Goal: Contribute content: Contribute content

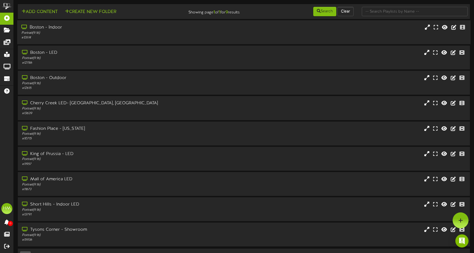
click at [142, 35] on div "# 12614" at bounding box center [111, 37] width 181 height 5
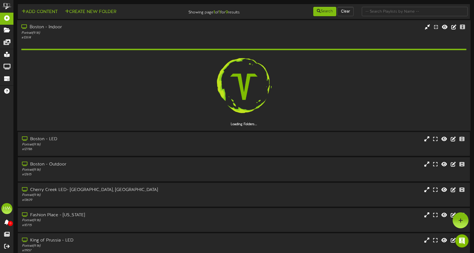
click at [138, 30] on div "Portrait ( 9:16 )" at bounding box center [111, 32] width 181 height 5
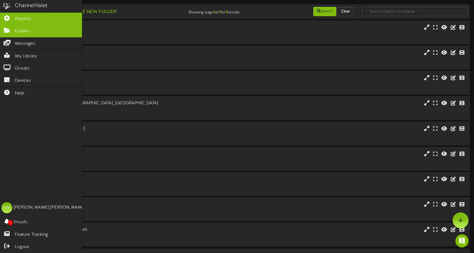
click at [10, 32] on icon at bounding box center [7, 30] width 14 height 4
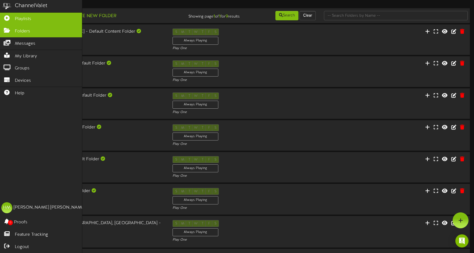
click at [22, 21] on span "Playlists" at bounding box center [23, 19] width 16 height 6
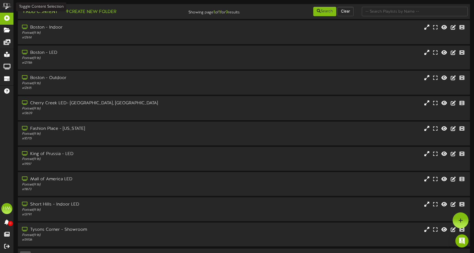
click at [45, 14] on button "Add Content" at bounding box center [39, 12] width 39 height 7
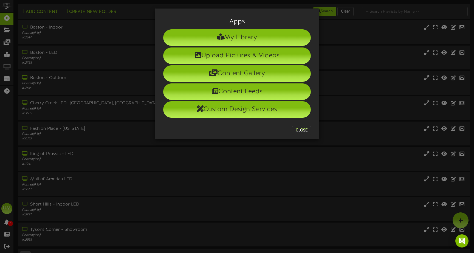
click at [300, 129] on button "Close" at bounding box center [301, 130] width 18 height 9
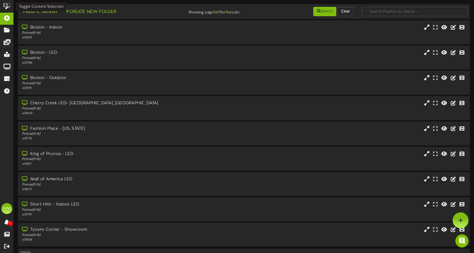
click at [40, 13] on button "Add Content" at bounding box center [39, 12] width 39 height 7
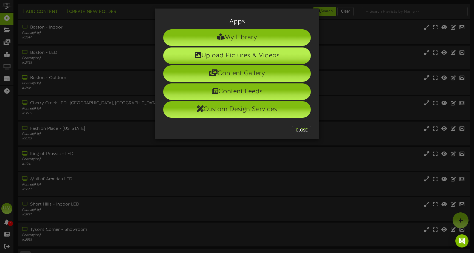
click at [224, 59] on li "Upload Pictures & Videos" at bounding box center [237, 55] width 148 height 16
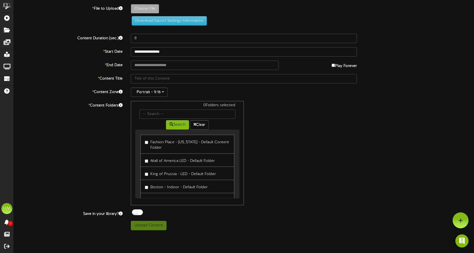
type input "**********"
type input "Kizik_FW25_Sep_Update_Retail_Screen_Video_English_Draft5"
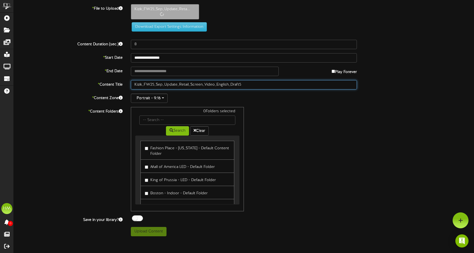
click at [253, 86] on input "Kizik_FW25_Sep_Update_Retail_Screen_Video_English_Draft5" at bounding box center [244, 84] width 226 height 9
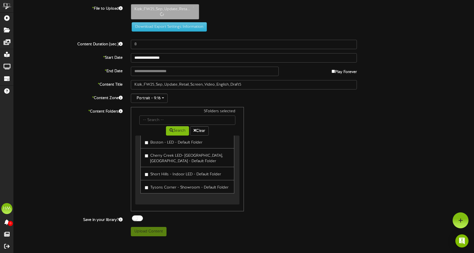
scroll to position [77, 0]
click at [147, 189] on label "Tysons Corner - Showroom - Default Folder" at bounding box center [187, 186] width 84 height 7
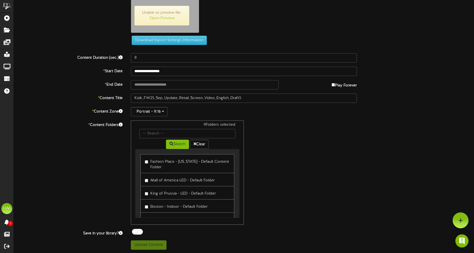
scroll to position [0, 0]
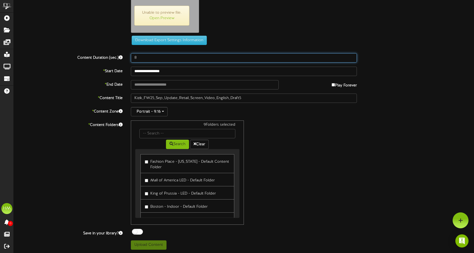
click at [142, 56] on input "8" at bounding box center [244, 57] width 226 height 9
type input "40"
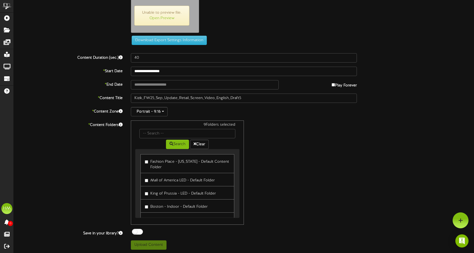
click at [265, 164] on div "9 Folders selected Search Clear Fashion Place - Utah - Default Content Folder M…" at bounding box center [244, 172] width 234 height 104
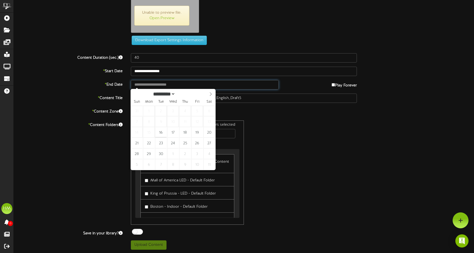
click at [162, 85] on input "text" at bounding box center [205, 84] width 148 height 9
type input "**********"
click at [148, 83] on input "**********" at bounding box center [205, 84] width 148 height 9
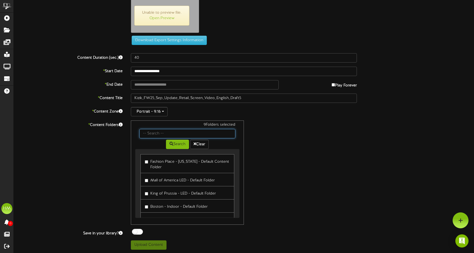
click at [162, 133] on input "text" at bounding box center [187, 133] width 96 height 9
click at [283, 143] on div "9 Folders selected Search Clear Fashion Place - Utah - Default Content Folder M…" at bounding box center [244, 172] width 234 height 104
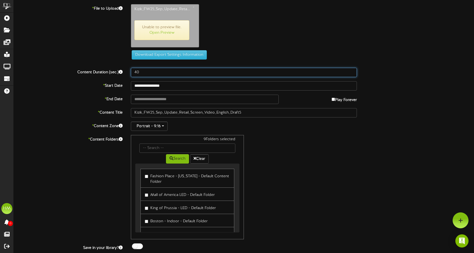
click at [233, 72] on input "40" at bounding box center [244, 72] width 226 height 9
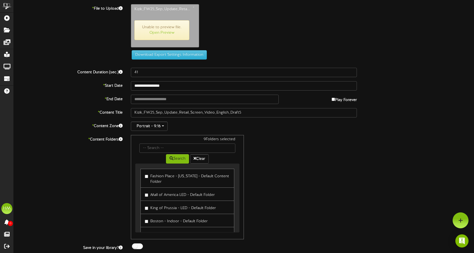
click at [308, 171] on div "9 Folders selected Search Clear Fashion Place - Utah - Default Content Folder M…" at bounding box center [244, 187] width 234 height 104
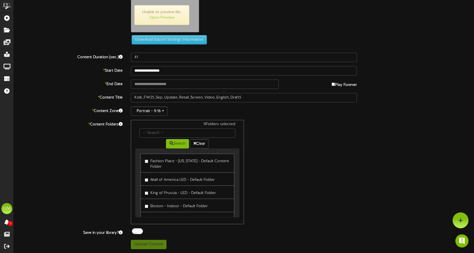
scroll to position [15, 0]
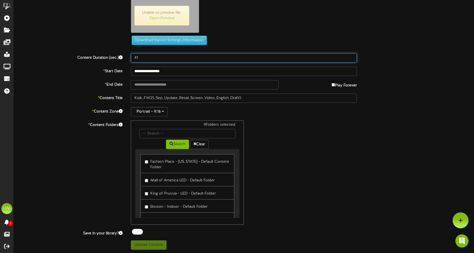
click at [164, 60] on input "41" at bounding box center [244, 57] width 226 height 9
type input "40"
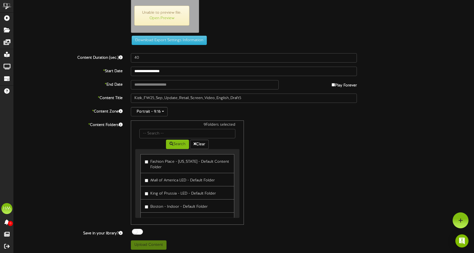
click at [308, 155] on div "9 Folders selected Search Clear Fashion Place - Utah - Default Content Folder M…" at bounding box center [244, 172] width 234 height 104
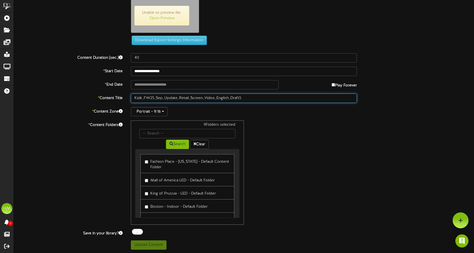
click at [249, 98] on input "Kizik_FW25_Sep_Update_Retail_Screen_Video_English_Draft5" at bounding box center [244, 98] width 226 height 9
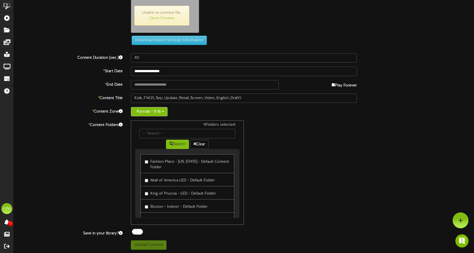
click at [157, 108] on button "Portrait - 9:16" at bounding box center [149, 111] width 37 height 9
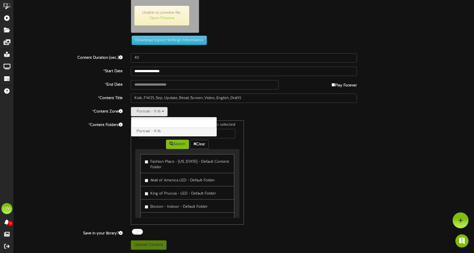
click at [153, 131] on label "Portrait - 9:16" at bounding box center [174, 131] width 86 height 7
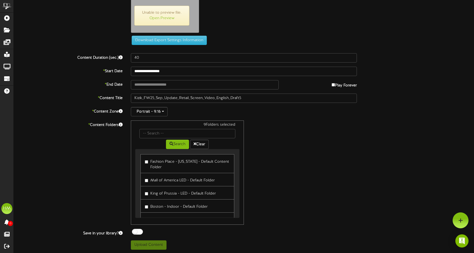
scroll to position [0, 0]
click at [179, 143] on button "Search" at bounding box center [177, 144] width 23 height 9
click at [197, 144] on button "Clear" at bounding box center [199, 144] width 19 height 9
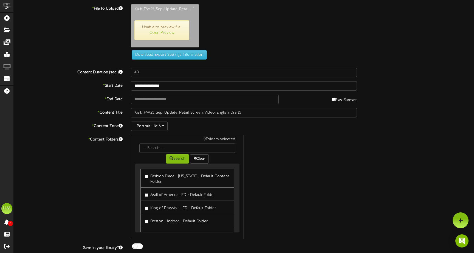
click at [162, 31] on link "Open Preview" at bounding box center [162, 33] width 25 height 4
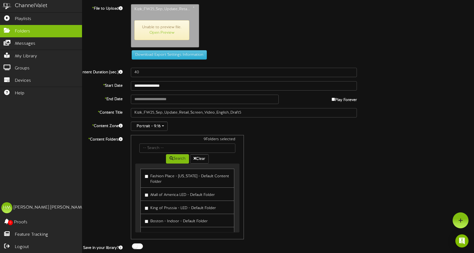
click at [9, 28] on icon at bounding box center [7, 30] width 14 height 4
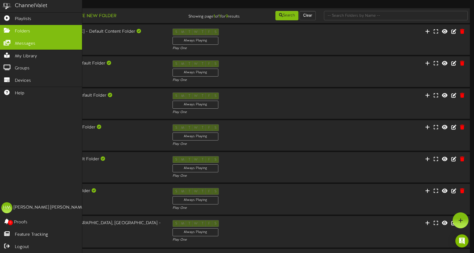
click at [10, 44] on icon at bounding box center [7, 42] width 14 height 4
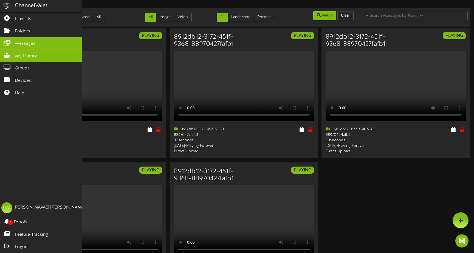
click at [13, 53] on icon at bounding box center [7, 55] width 14 height 4
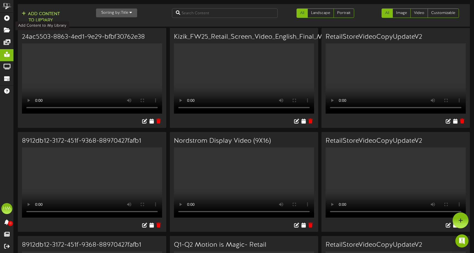
click at [44, 11] on button "Add Content to Library" at bounding box center [40, 17] width 41 height 13
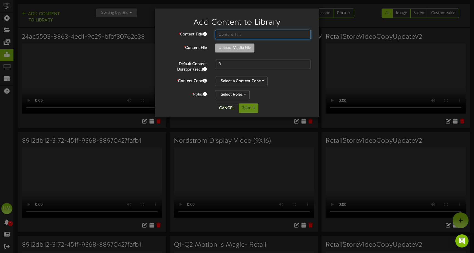
click at [228, 36] on input "text" at bounding box center [263, 34] width 96 height 9
type input "**********"
type input "Kizik_FW25_Sep_Update_Retail_Screen_Video_English_Draft5"
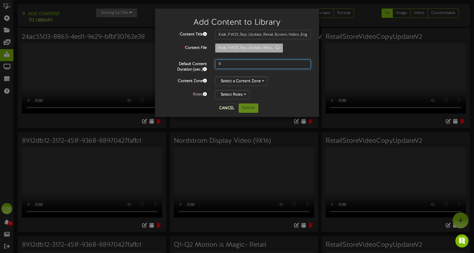
click at [249, 63] on input "8" at bounding box center [263, 64] width 96 height 9
type input "40"
click at [286, 73] on div "* Content Title Kizik_FW25_Sep_Update_Retail_Screen_Video_English_Draft5 * Cont…" at bounding box center [237, 64] width 148 height 69
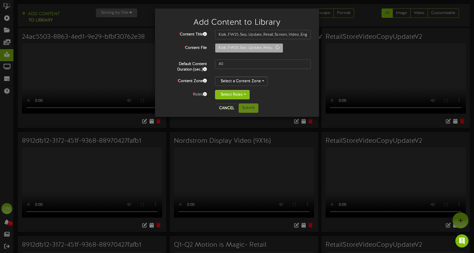
click at [232, 91] on button "Select Roles" at bounding box center [232, 94] width 35 height 9
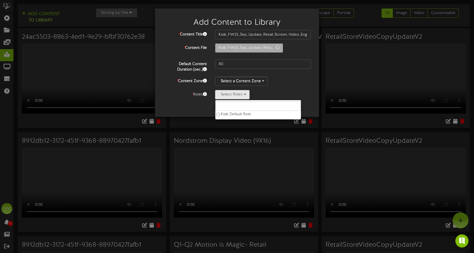
click at [270, 88] on div "* Content Title Kizik_FW25_Sep_Update_Retail_Screen_Video_English_Draft5 * Cont…" at bounding box center [237, 64] width 148 height 69
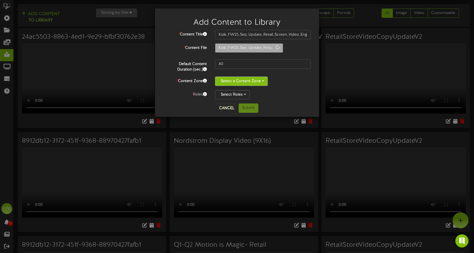
click at [252, 83] on button "Select a Content Zone" at bounding box center [241, 81] width 53 height 9
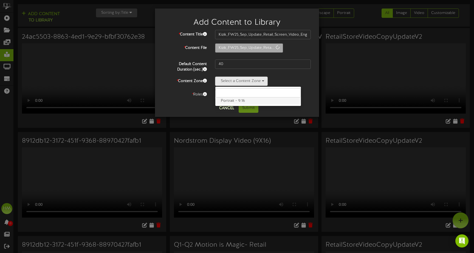
click at [230, 100] on label "Portrait - 9:16" at bounding box center [258, 100] width 86 height 7
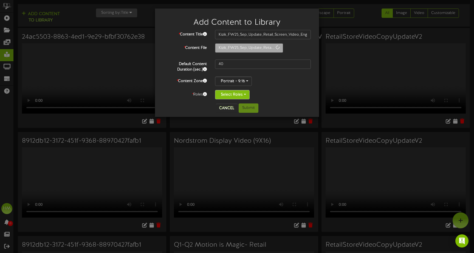
click at [234, 92] on button "Select Roles" at bounding box center [232, 94] width 35 height 9
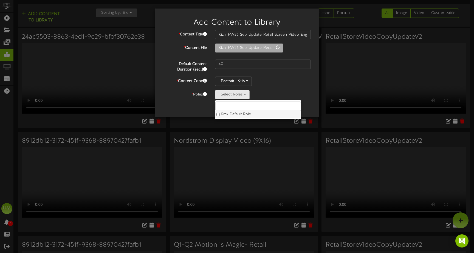
click at [221, 114] on label "Kizik Default Role" at bounding box center [258, 114] width 86 height 7
click at [245, 93] on button "Kizik Default Role" at bounding box center [236, 94] width 43 height 9
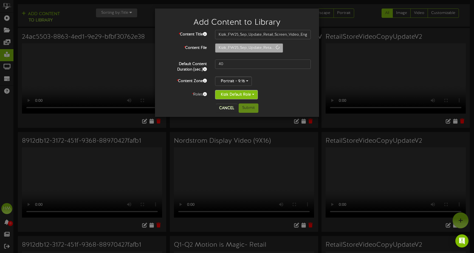
click at [241, 94] on button "Kizik Default Role" at bounding box center [236, 94] width 43 height 9
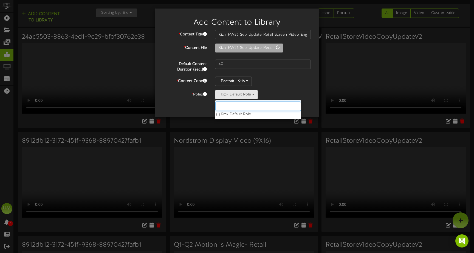
click at [223, 105] on input "text" at bounding box center [258, 106] width 86 height 9
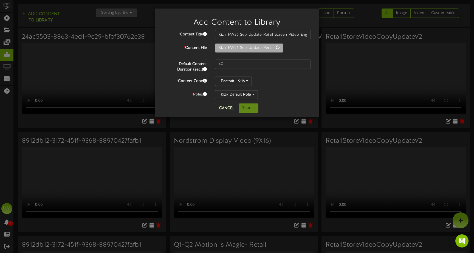
click at [358, 39] on div "Add Content to Library * Content Title Kizik_FW25_Sep_Update_Retail_Screen_Vide…" at bounding box center [237, 126] width 474 height 253
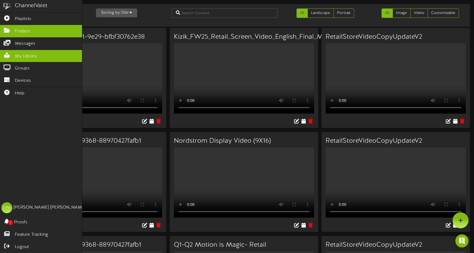
click at [19, 28] on span "Folders" at bounding box center [22, 31] width 15 height 6
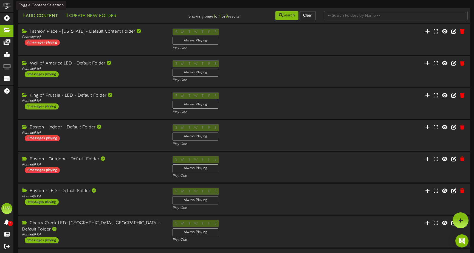
click at [46, 17] on button "Add Content" at bounding box center [39, 16] width 39 height 7
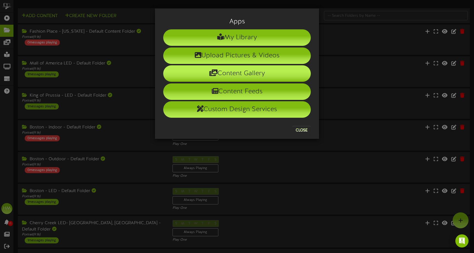
click at [244, 75] on li "Content Gallery" at bounding box center [237, 73] width 148 height 16
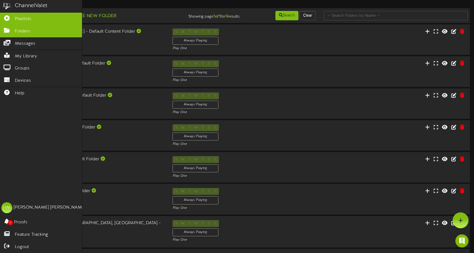
click at [23, 20] on span "Playlists" at bounding box center [23, 19] width 16 height 6
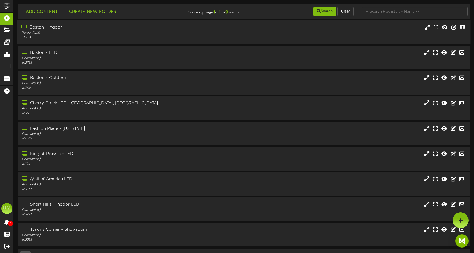
click at [99, 33] on div "Portrait ( 9:16 )" at bounding box center [111, 33] width 181 height 5
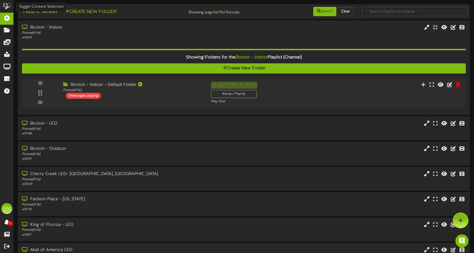
click at [50, 9] on button "Add Content" at bounding box center [39, 12] width 39 height 7
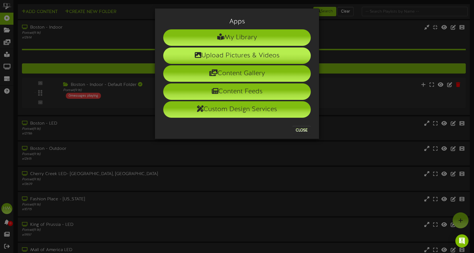
click at [223, 54] on li "Upload Pictures & Videos" at bounding box center [237, 55] width 148 height 16
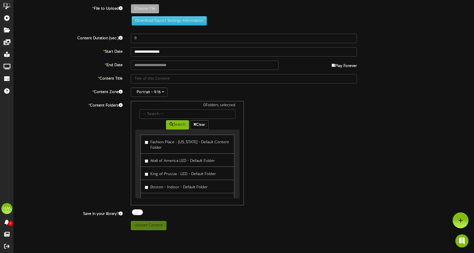
type input "**********"
type input "Kizik_FW25_Sep_Update_Retail_Screen_Video_English_Draft5"
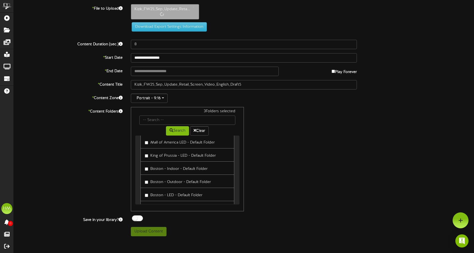
scroll to position [25, 0]
click at [146, 166] on label "Boston - Indoor - Default Folder" at bounding box center [176, 167] width 63 height 7
click at [147, 185] on link "Boston - Outdoor - Default Folder" at bounding box center [187, 180] width 94 height 13
click at [147, 184] on label "Boston - Outdoor - Default Folder" at bounding box center [178, 180] width 66 height 7
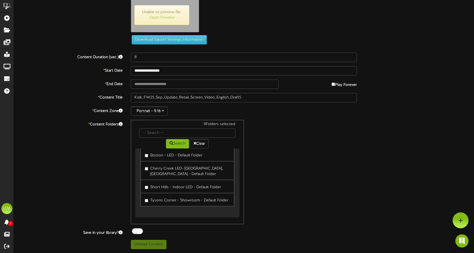
scroll to position [15, 0]
click at [162, 19] on link "Open Preview" at bounding box center [162, 18] width 25 height 4
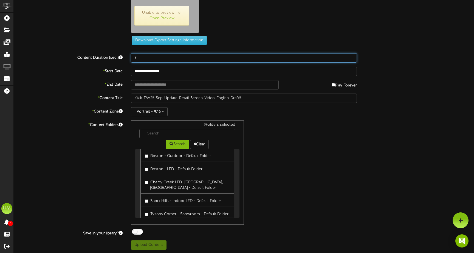
click at [144, 56] on input "8" at bounding box center [244, 57] width 226 height 9
type input "40"
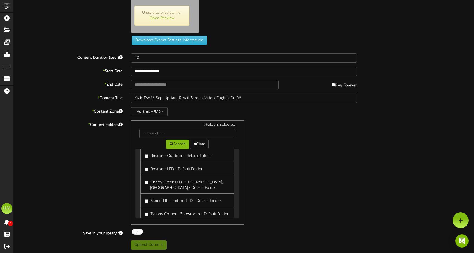
click at [275, 147] on div "9 Folders selected Search Clear Fashion Place - Utah - Default Content Folder M…" at bounding box center [244, 172] width 234 height 104
click at [171, 82] on input "text" at bounding box center [205, 84] width 148 height 9
type input "**********"
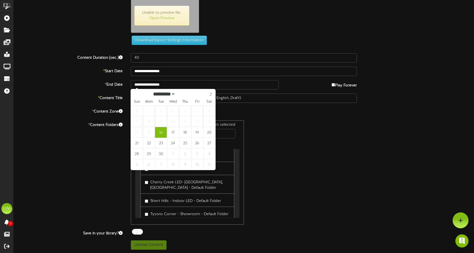
click at [288, 142] on div "9 Folders selected Search Clear Fashion Place - Utah - Default Content Folder M…" at bounding box center [244, 172] width 234 height 104
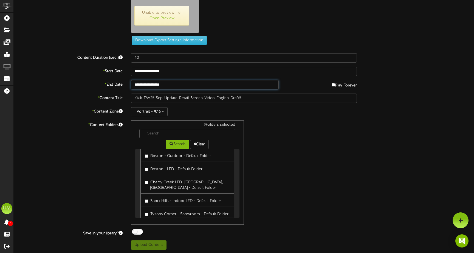
click at [195, 85] on input "**********" at bounding box center [205, 84] width 148 height 9
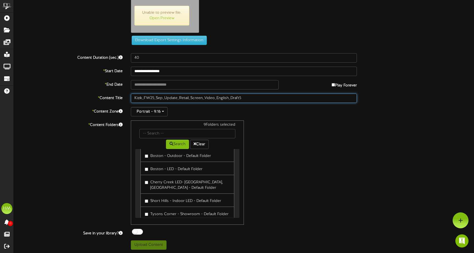
click at [244, 98] on input "Kizik_FW25_Sep_Update_Retail_Screen_Video_English_Draft5" at bounding box center [244, 98] width 226 height 9
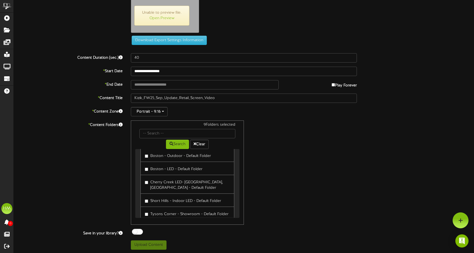
click at [270, 125] on div "9 Folders selected Search Clear Fashion Place - Utah - Default Content Folder M…" at bounding box center [244, 172] width 234 height 104
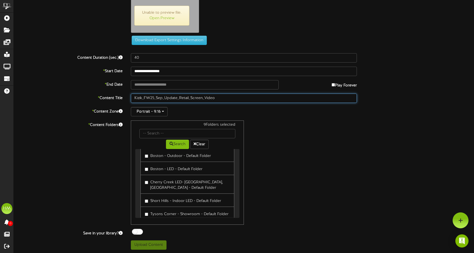
click at [221, 97] on input "Kizik_FW25_Sep_Update_Retail_Screen_Video" at bounding box center [244, 98] width 226 height 9
type input "Kizik_FW25_Sep_Update_Retail_Screen_Video_English"
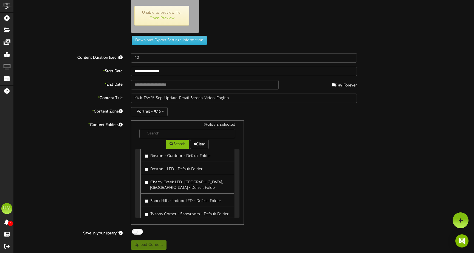
click at [301, 145] on div "9 Folders selected Search Clear Fashion Place - Utah - Default Content Folder M…" at bounding box center [244, 172] width 234 height 104
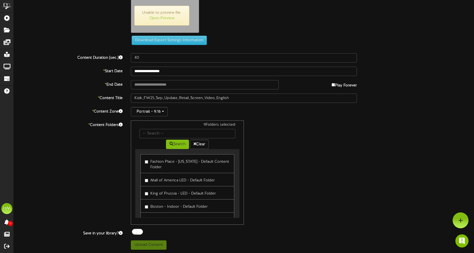
scroll to position [0, 0]
click at [144, 158] on link "Fashion Place - Utah - Default Content Folder" at bounding box center [187, 163] width 94 height 19
click at [331, 156] on div "9 Folders selected Search Clear Fashion Place - Utah - Default Content Folder M…" at bounding box center [244, 172] width 234 height 104
click at [138, 231] on div at bounding box center [137, 232] width 11 height 6
click at [137, 230] on div at bounding box center [137, 232] width 11 height 6
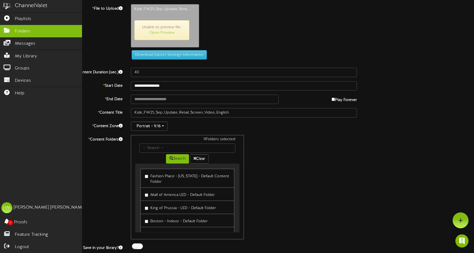
click at [21, 30] on span "Folders" at bounding box center [22, 31] width 15 height 6
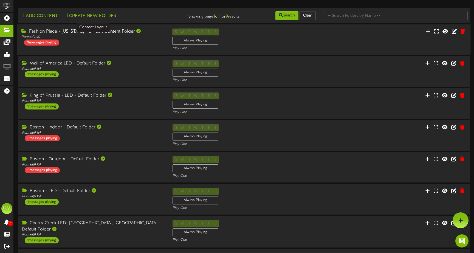
click at [126, 38] on div "Portrait ( 9:16 )" at bounding box center [92, 37] width 143 height 5
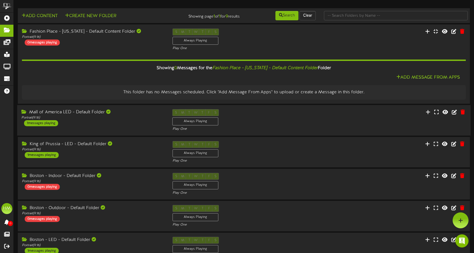
click at [23, 111] on icon at bounding box center [24, 111] width 6 height 4
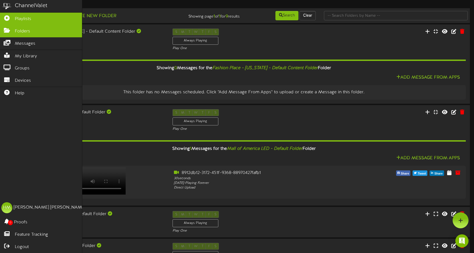
click at [10, 16] on icon at bounding box center [7, 17] width 14 height 4
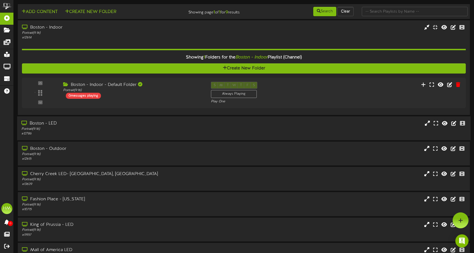
click at [139, 127] on div "Portrait ( 9:16 )" at bounding box center [111, 129] width 181 height 5
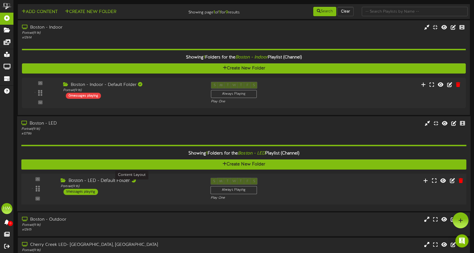
click at [88, 184] on div "Portrait ( 9:16 )" at bounding box center [132, 186] width 142 height 5
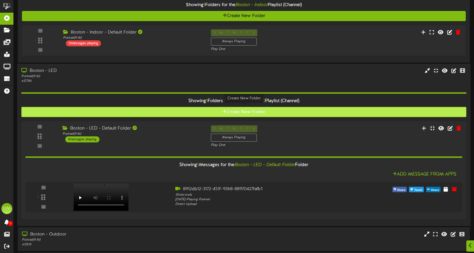
scroll to position [66, 0]
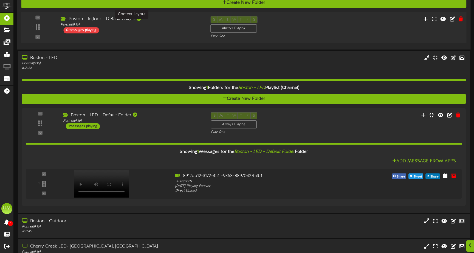
click at [80, 25] on div "Portrait ( 9:16 )" at bounding box center [132, 24] width 142 height 5
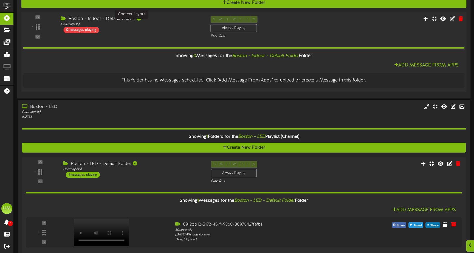
click at [80, 25] on div "Portrait ( 9:16 )" at bounding box center [132, 24] width 142 height 5
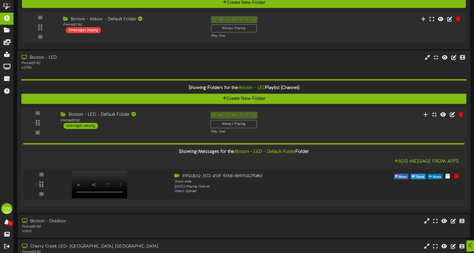
click at [87, 110] on div "- Portrait ( )" at bounding box center [244, 157] width 450 height 99
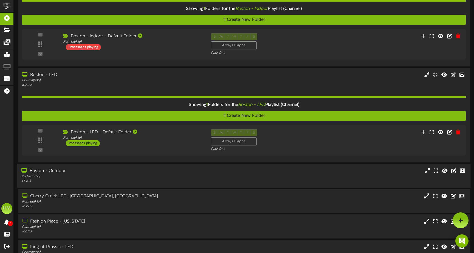
scroll to position [49, 0]
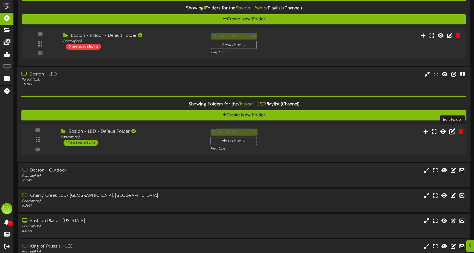
click at [452, 130] on icon at bounding box center [452, 131] width 6 height 6
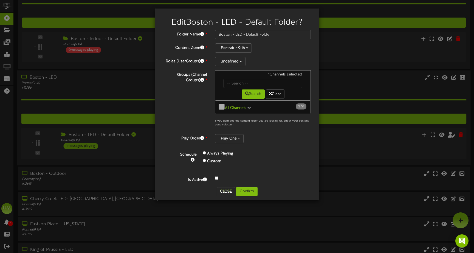
scroll to position [46, 0]
click at [225, 192] on button "Close" at bounding box center [226, 191] width 18 height 9
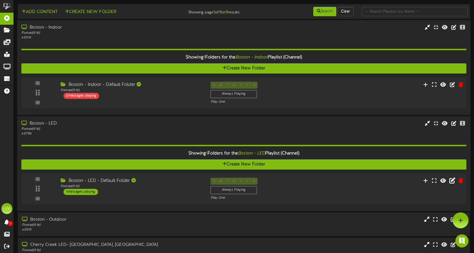
scroll to position [0, 0]
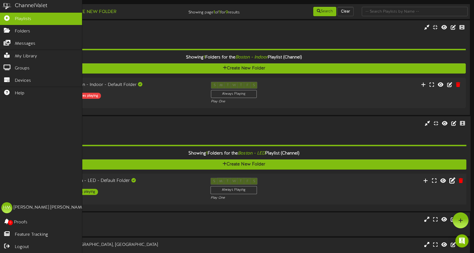
click at [18, 5] on div "ChannelValet" at bounding box center [31, 6] width 33 height 8
click at [15, 29] on span "Folders" at bounding box center [22, 31] width 15 height 6
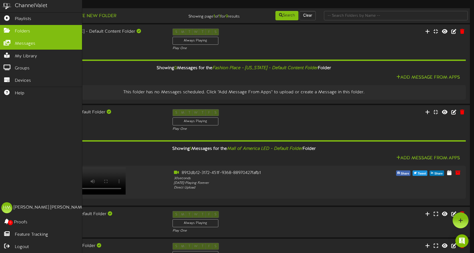
click at [9, 41] on icon at bounding box center [7, 42] width 14 height 4
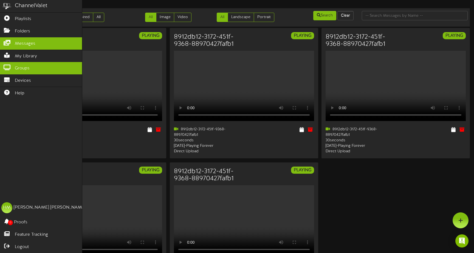
click at [7, 65] on icon at bounding box center [7, 67] width 14 height 4
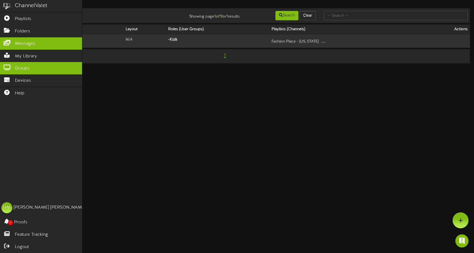
click at [12, 38] on link "Messages" at bounding box center [41, 43] width 82 height 12
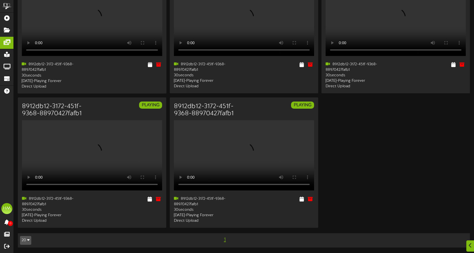
scroll to position [94, 0]
click at [151, 67] on icon at bounding box center [149, 64] width 5 height 6
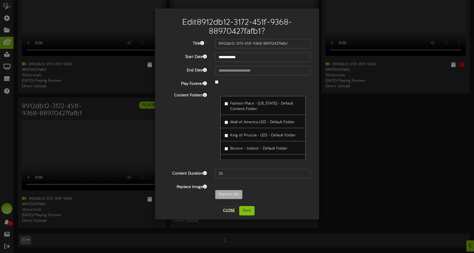
scroll to position [235, 0]
type input "**********"
type input "Kizik_FW25_Sep_Update_Retail_Screen_Video_English_Draft5"
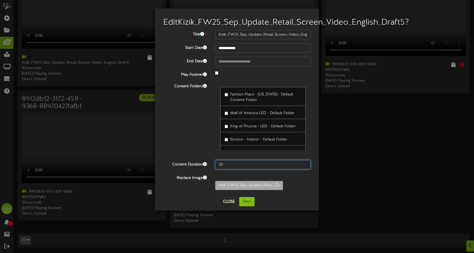
click at [238, 169] on input "30" at bounding box center [263, 164] width 96 height 9
type input "3"
type input "40"
click at [185, 132] on div "Content Folders Fashion Place - Utah - Default Content Folder Mall of America L…" at bounding box center [237, 119] width 156 height 74
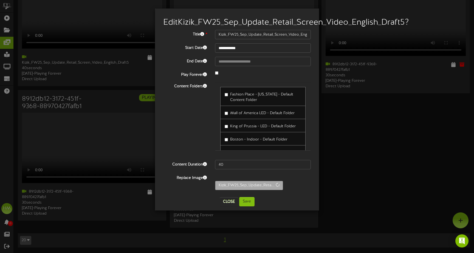
click at [229, 103] on label "Fashion Place - Utah - Default Content Folder" at bounding box center [263, 96] width 77 height 13
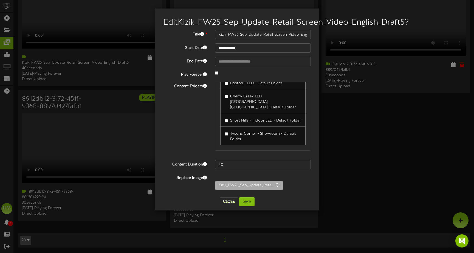
scroll to position [83, 0]
click at [226, 122] on label "Short Hills - Indoor LED - Default Folder" at bounding box center [263, 119] width 76 height 7
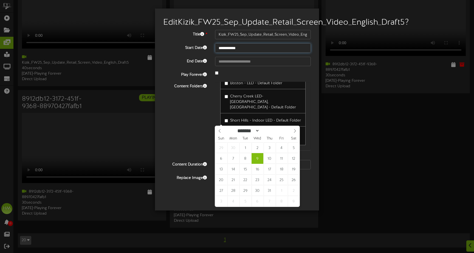
drag, startPoint x: 406, startPoint y: 1, endPoint x: 239, endPoint y: 54, distance: 175.4
click at [239, 53] on input "**********" at bounding box center [263, 47] width 96 height 9
select select "*"
type input "**********"
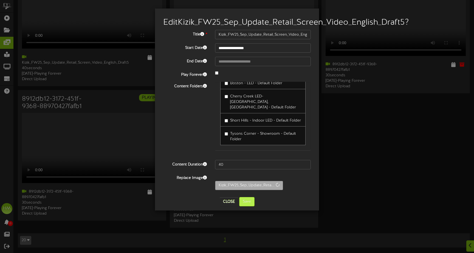
click at [249, 206] on button "Save" at bounding box center [246, 201] width 15 height 9
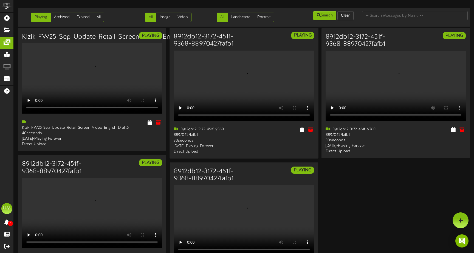
scroll to position [0, 0]
click at [245, 121] on video "Your browser does not support HTML5 video." at bounding box center [244, 85] width 141 height 70
click at [149, 122] on icon at bounding box center [149, 122] width 5 height 6
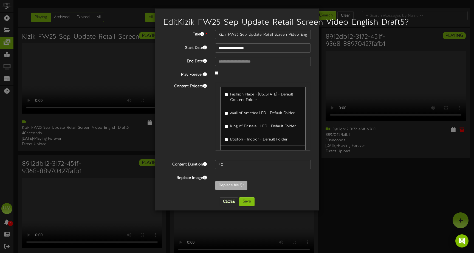
click at [233, 197] on div "**********" at bounding box center [237, 113] width 156 height 167
click at [231, 206] on button "Close" at bounding box center [229, 201] width 18 height 9
